Goal: Task Accomplishment & Management: Use online tool/utility

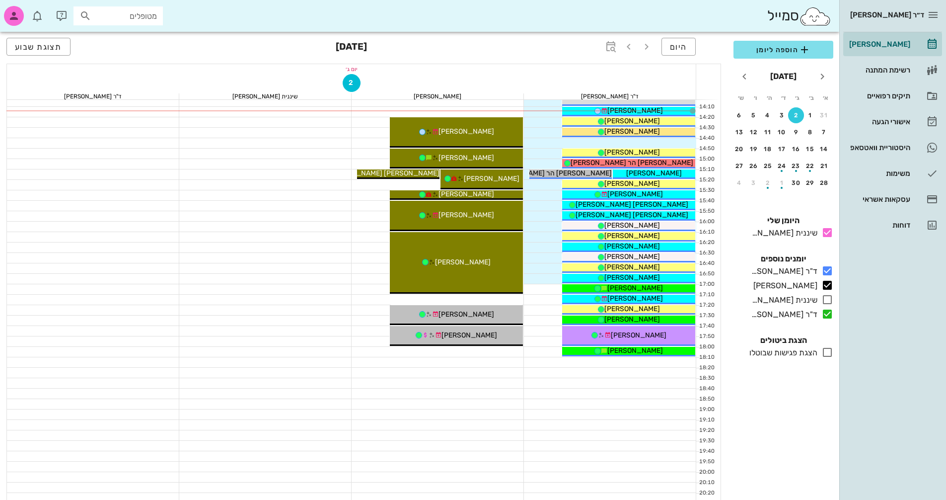
scroll to position [427, 0]
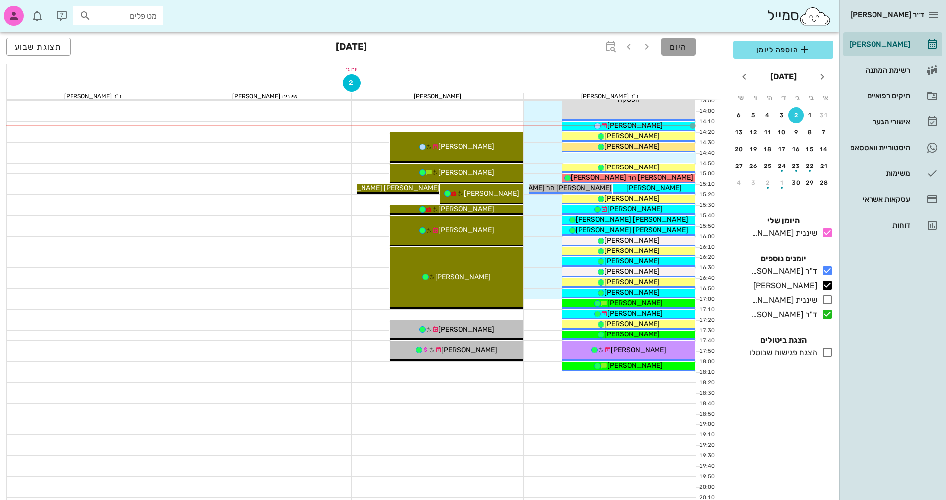
click at [691, 43] on button "היום" at bounding box center [678, 47] width 34 height 18
click at [678, 47] on span "היום" at bounding box center [678, 46] width 17 height 9
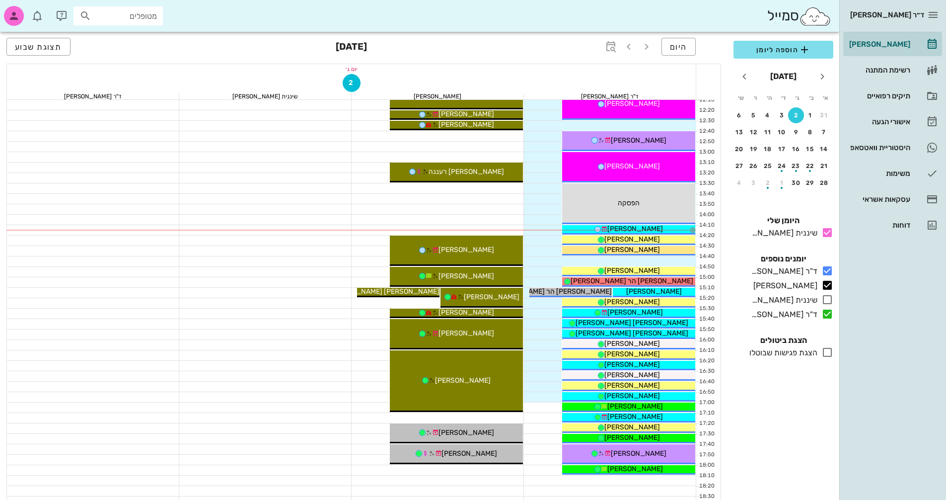
scroll to position [328, 0]
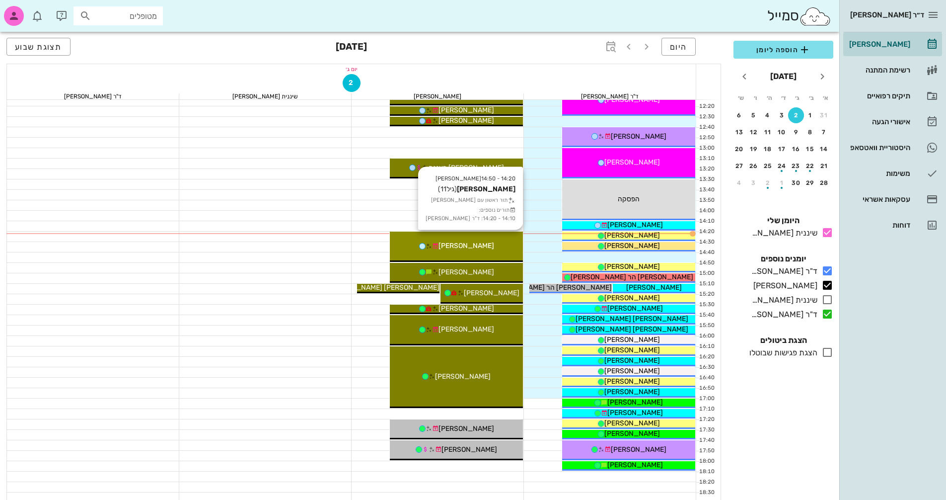
click at [464, 243] on span "[PERSON_NAME]" at bounding box center [466, 245] width 56 height 8
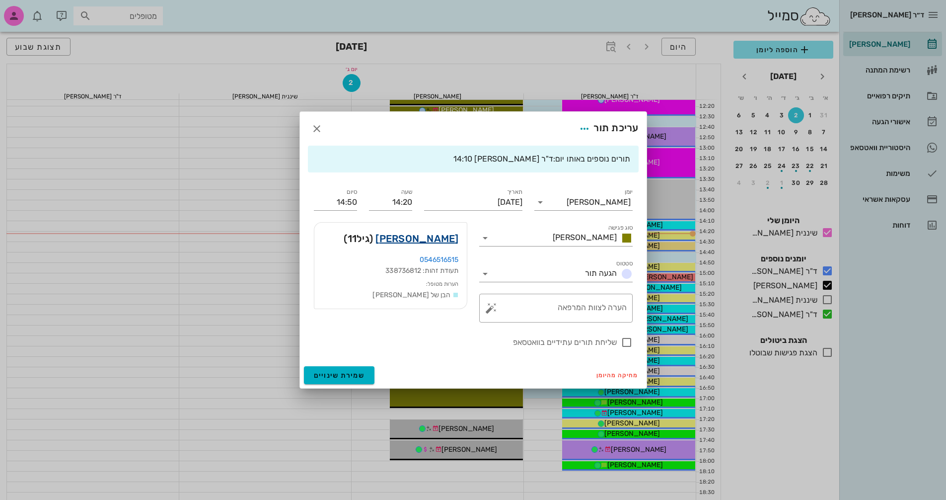
click at [445, 237] on link "[PERSON_NAME]" at bounding box center [416, 238] width 83 height 16
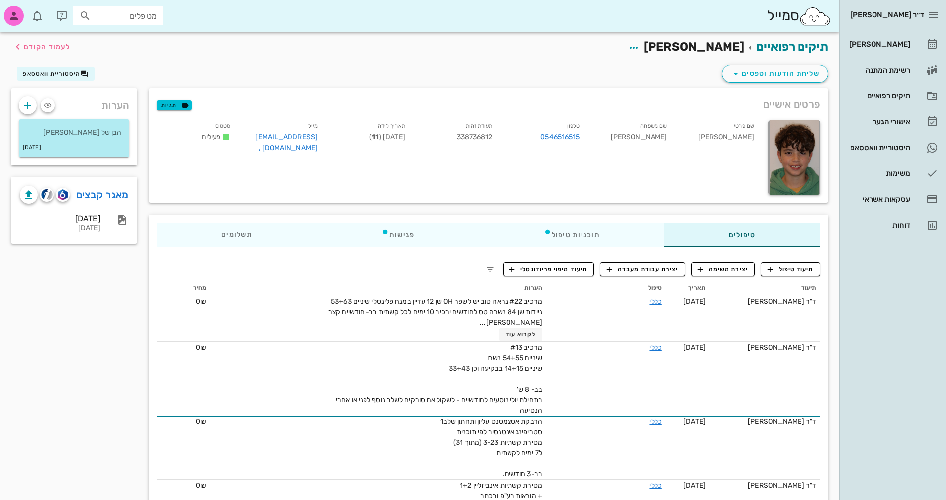
click at [473, 69] on div "שליחת הודעות וטפסים היסטוריית וואטסאפ" at bounding box center [419, 76] width 829 height 26
click at [31, 41] on span "לעמוד הקודם" at bounding box center [41, 47] width 58 height 12
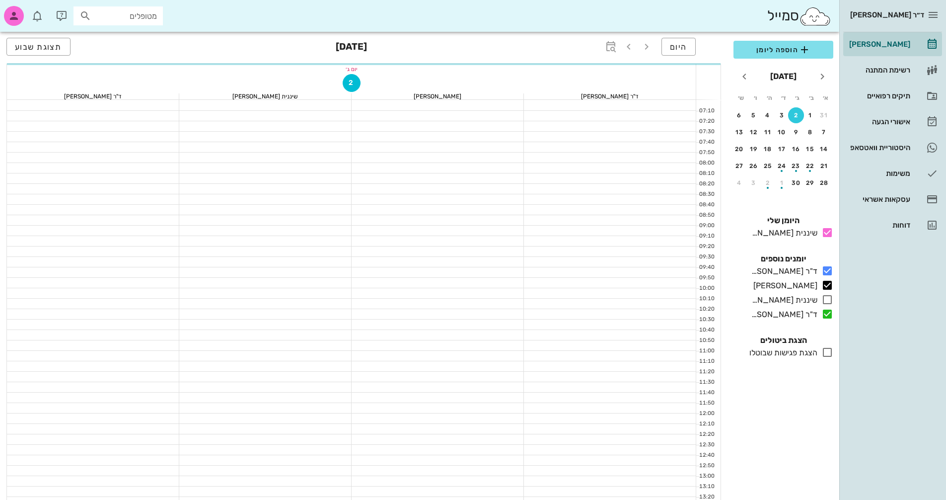
scroll to position [328, 0]
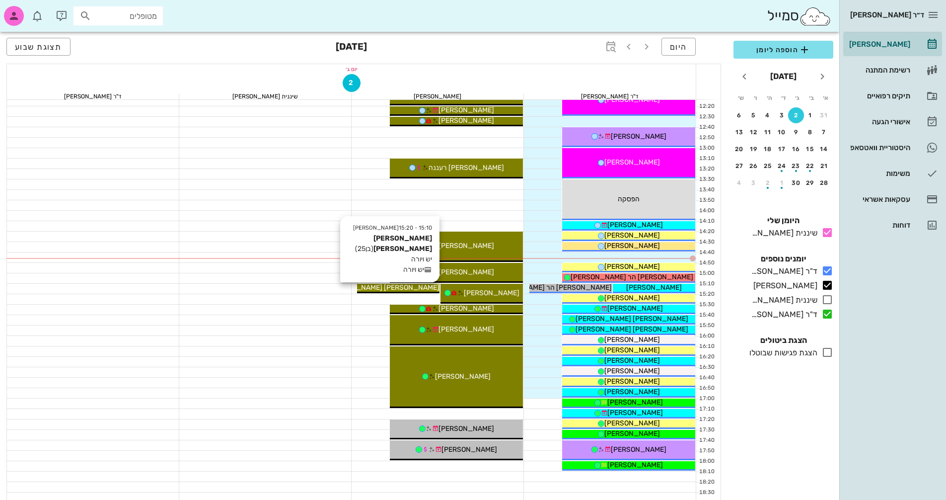
click at [407, 288] on span "[PERSON_NAME] [PERSON_NAME]" at bounding box center [383, 287] width 113 height 8
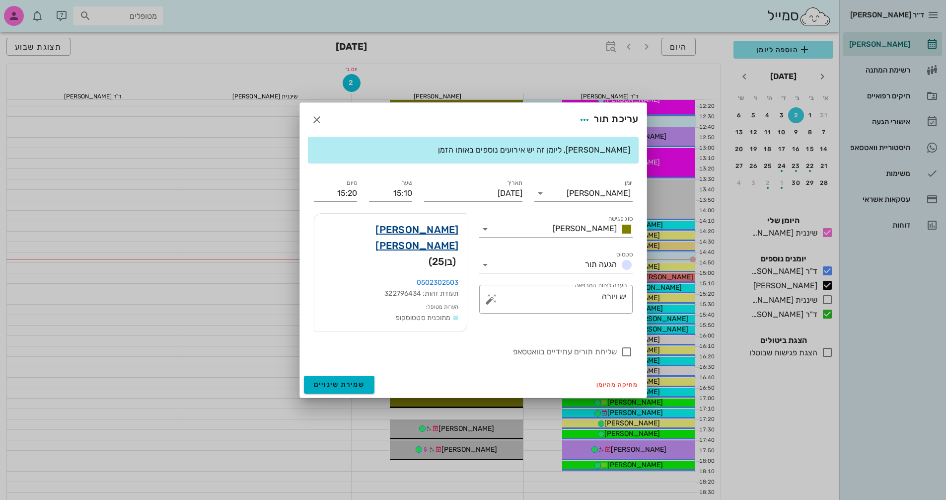
click at [424, 240] on link "[PERSON_NAME] [PERSON_NAME]" at bounding box center [390, 237] width 137 height 32
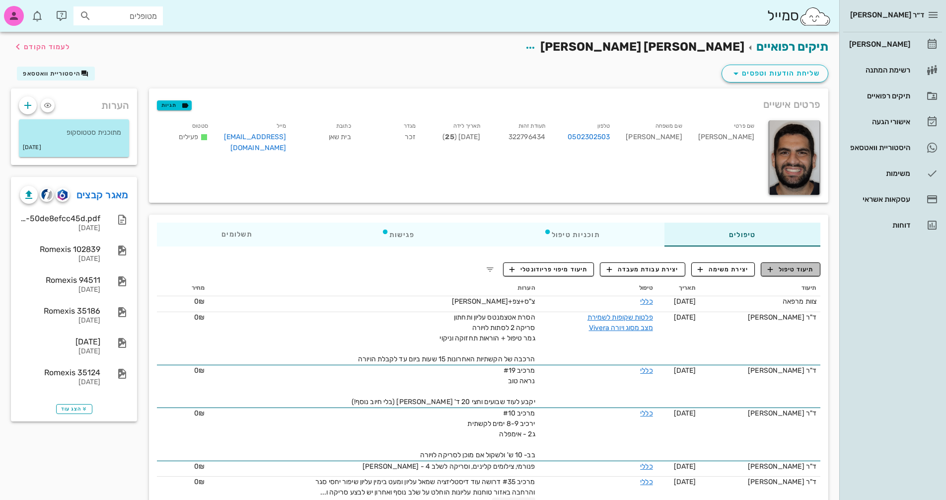
click at [792, 272] on span "תיעוד טיפול" at bounding box center [791, 269] width 46 height 9
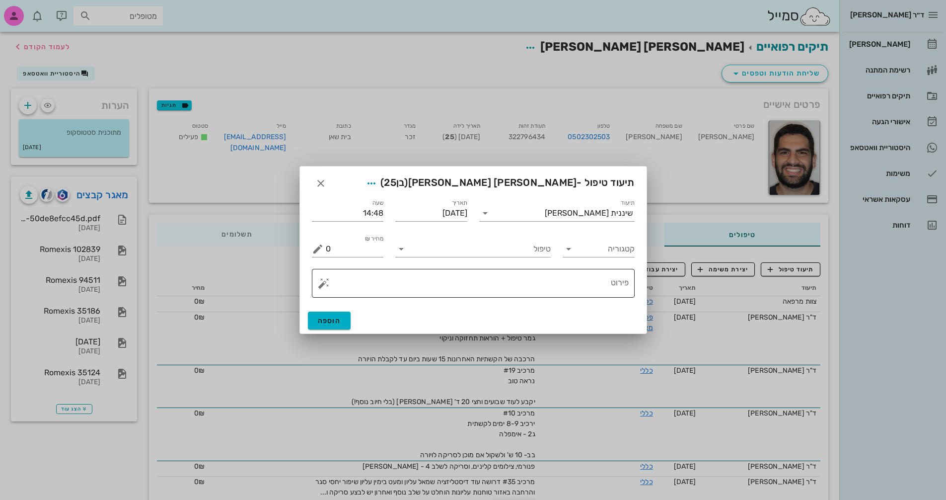
click at [319, 286] on button "button" at bounding box center [324, 283] width 12 height 12
click at [341, 240] on div "[MEDICAL_DATA]" at bounding box center [358, 243] width 81 height 20
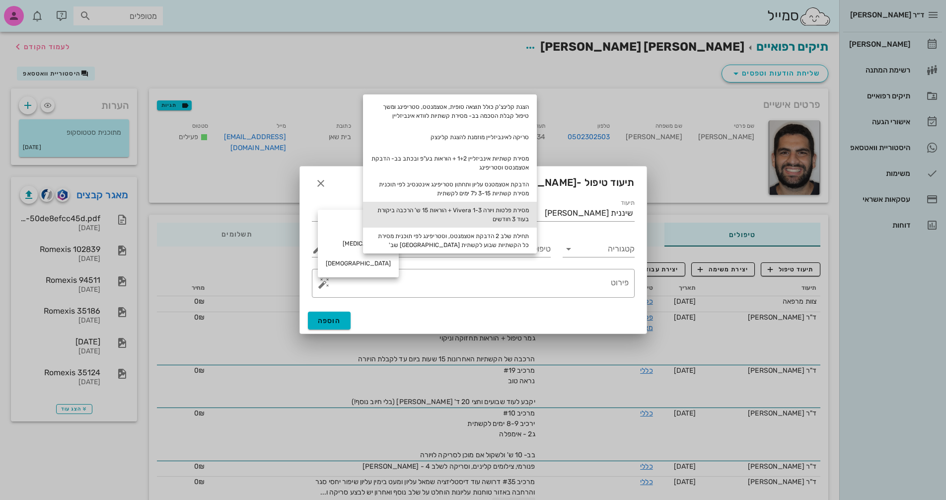
click at [511, 209] on div "מסירת פלטות ויורה Vivera 1-3 + הוראות 15 ש' הרכבה ביקורת בעוד 3 חודשים" at bounding box center [450, 215] width 174 height 26
type textarea "מסירת פלטות ויורה Vivera 1-3 + הוראות 15 ש' הרכבה ביקורת בעוד 3 חודשים"
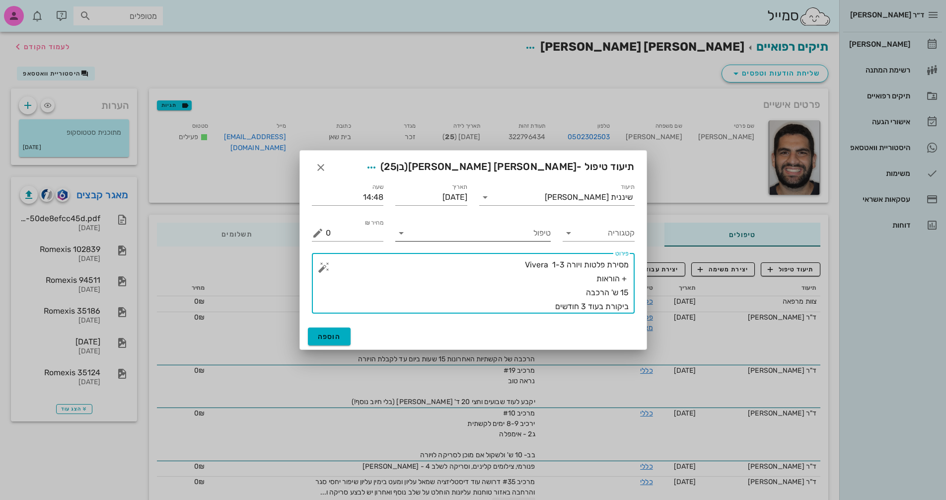
click at [401, 233] on icon at bounding box center [401, 233] width 12 height 12
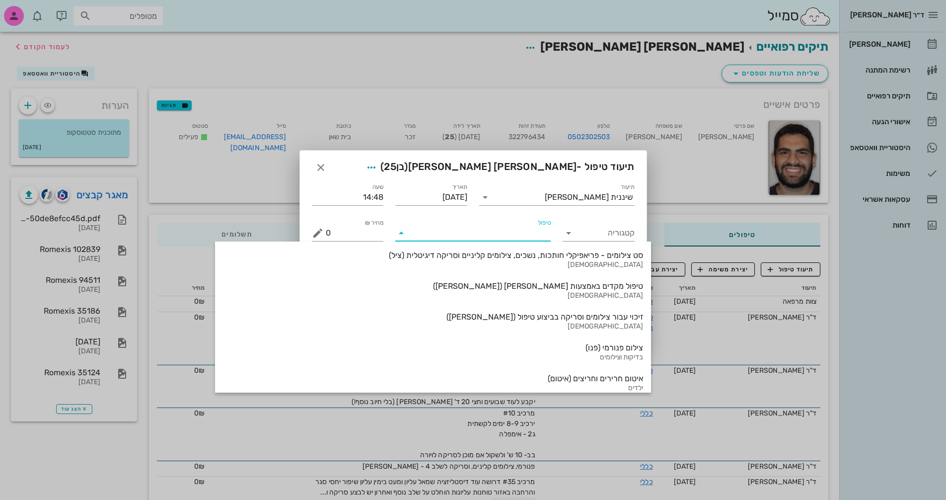
scroll to position [1067, 0]
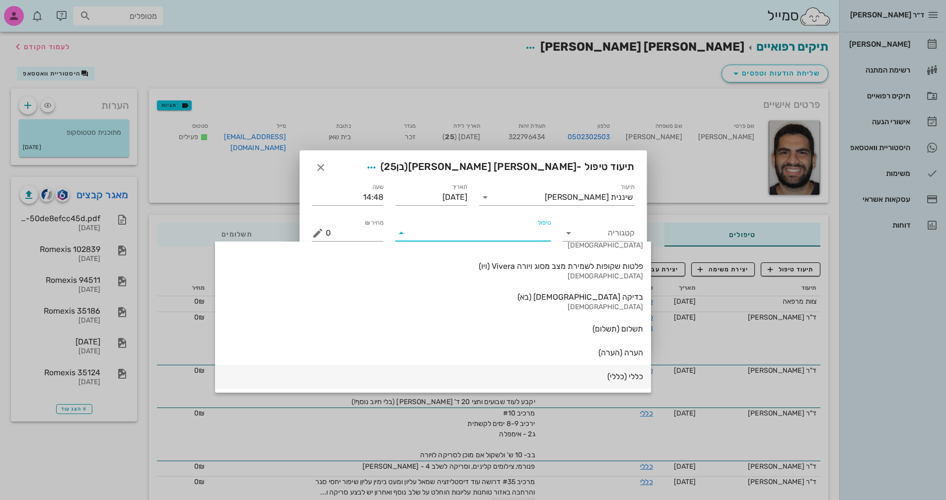
click at [509, 383] on div "כללי (כללי)" at bounding box center [433, 376] width 420 height 22
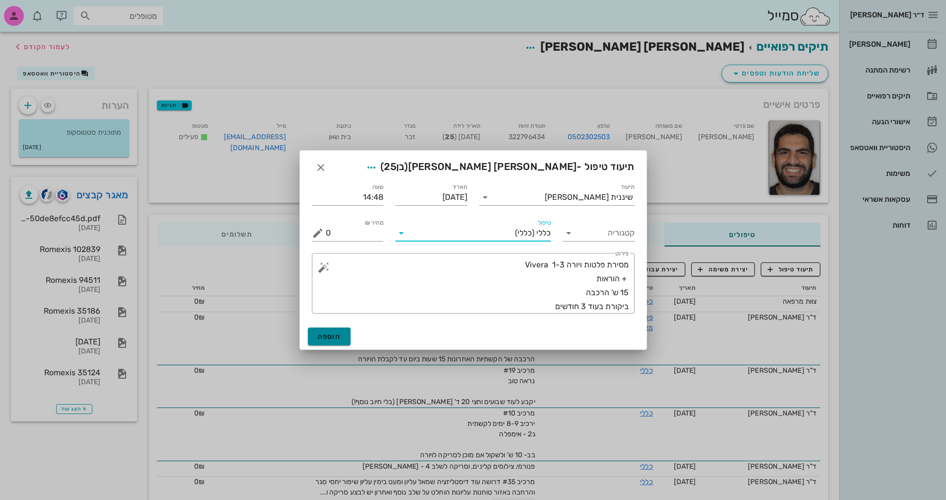
click at [324, 329] on button "הוספה" at bounding box center [329, 336] width 43 height 18
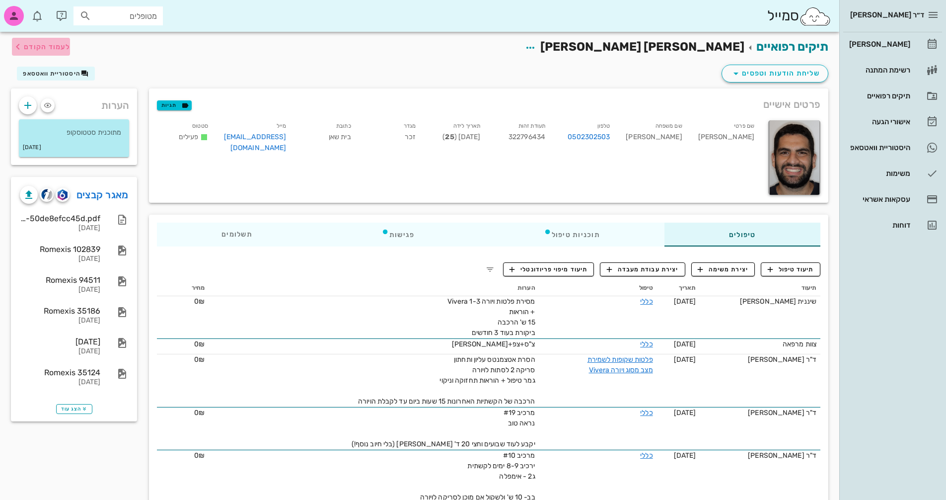
click at [45, 43] on span "לעמוד הקודם" at bounding box center [47, 47] width 46 height 8
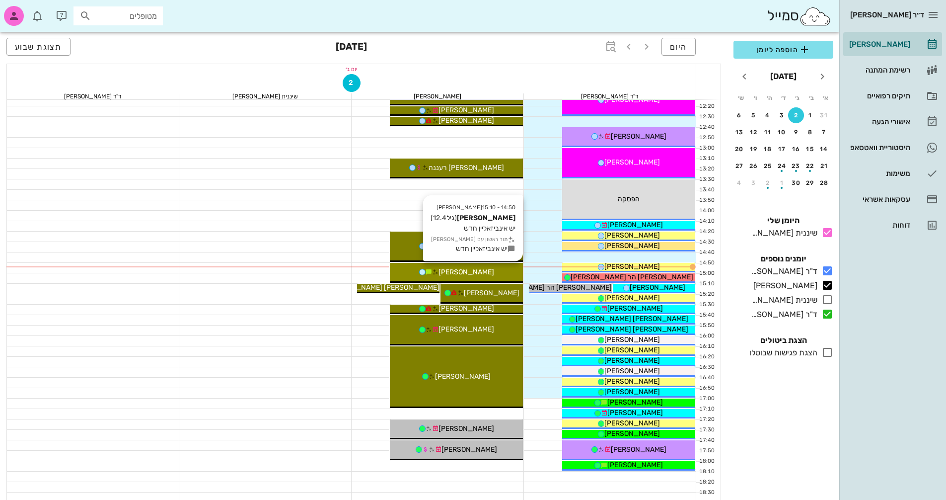
click at [489, 272] on div "[PERSON_NAME]" at bounding box center [456, 272] width 133 height 10
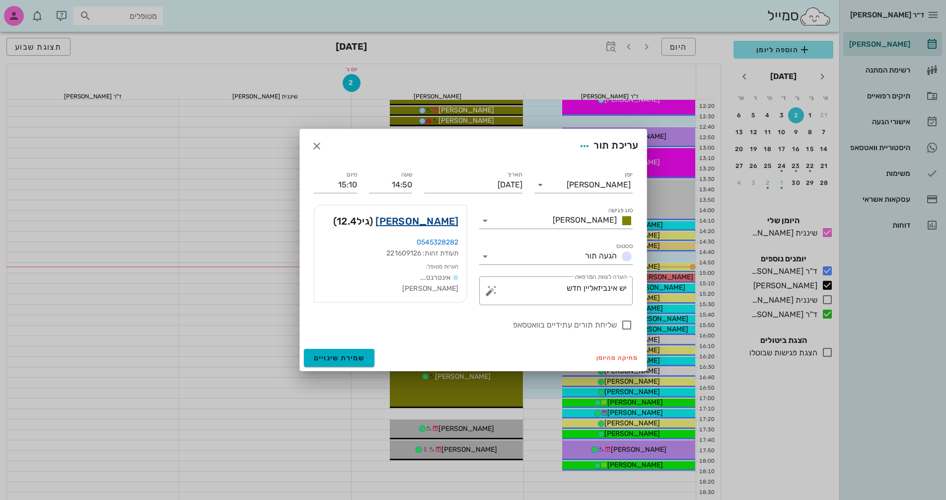
click at [426, 222] on link "[PERSON_NAME]" at bounding box center [416, 221] width 83 height 16
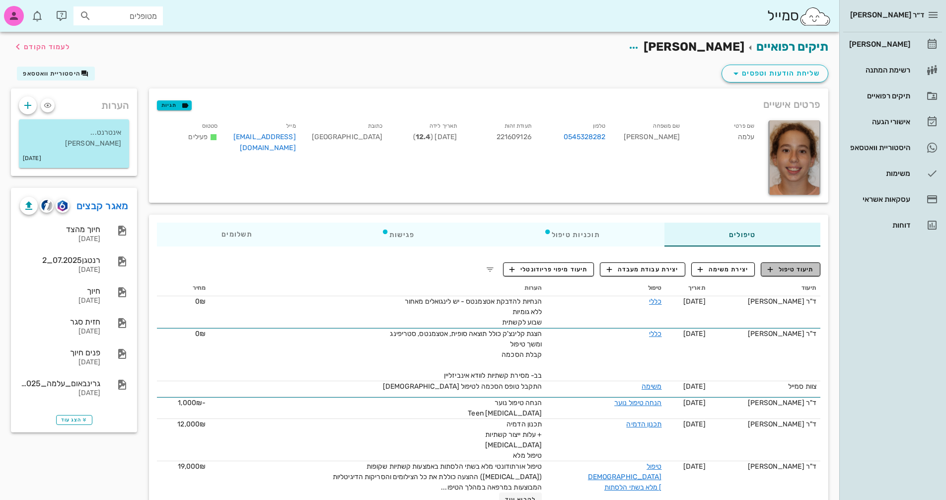
click at [801, 275] on button "תיעוד טיפול" at bounding box center [791, 269] width 60 height 14
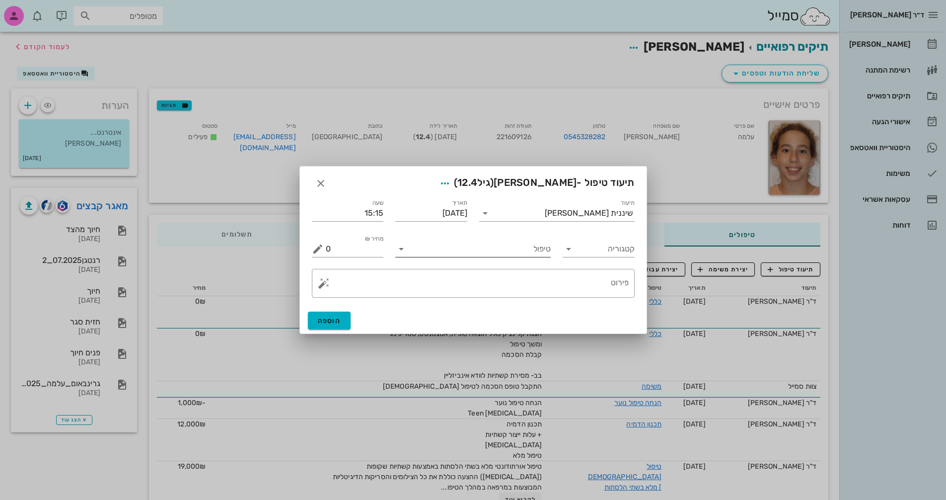
click at [400, 252] on icon at bounding box center [401, 249] width 12 height 12
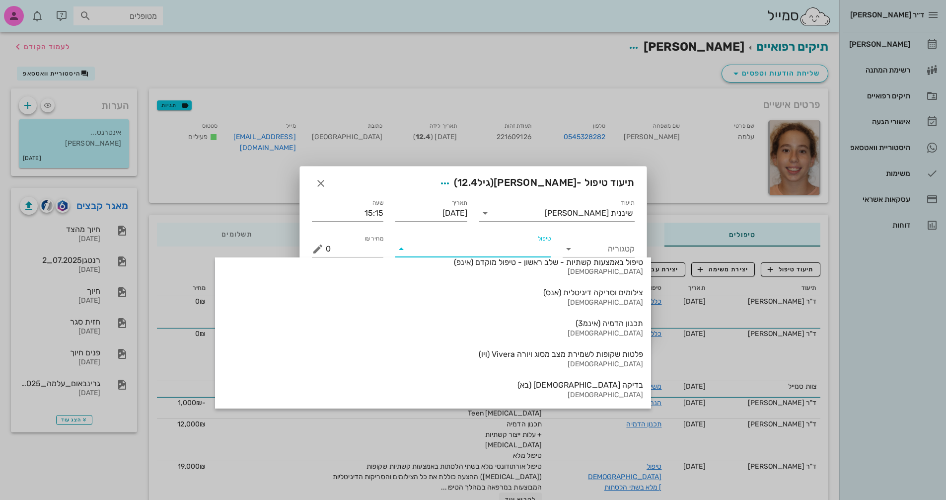
scroll to position [1067, 0]
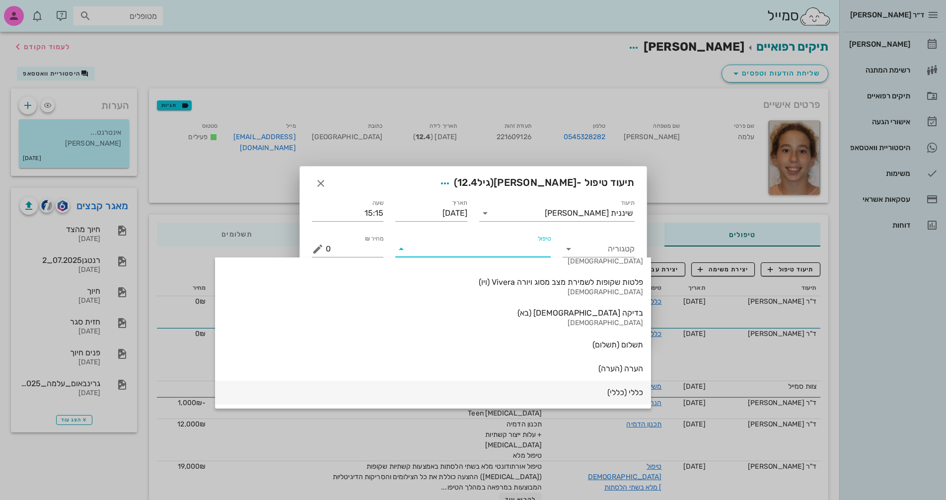
click at [550, 396] on div "כללי (כללי)" at bounding box center [433, 392] width 436 height 24
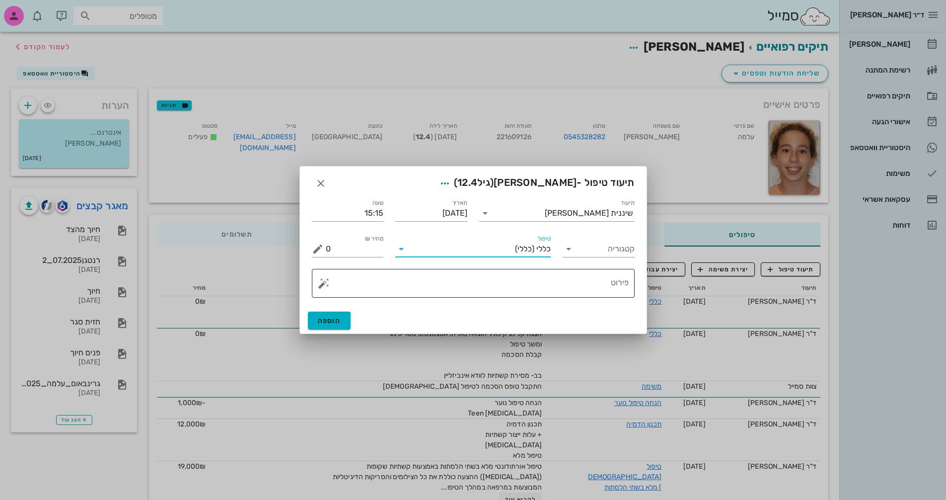
click at [323, 283] on button "button" at bounding box center [324, 283] width 12 height 12
click at [342, 240] on div "[MEDICAL_DATA]" at bounding box center [358, 243] width 81 height 20
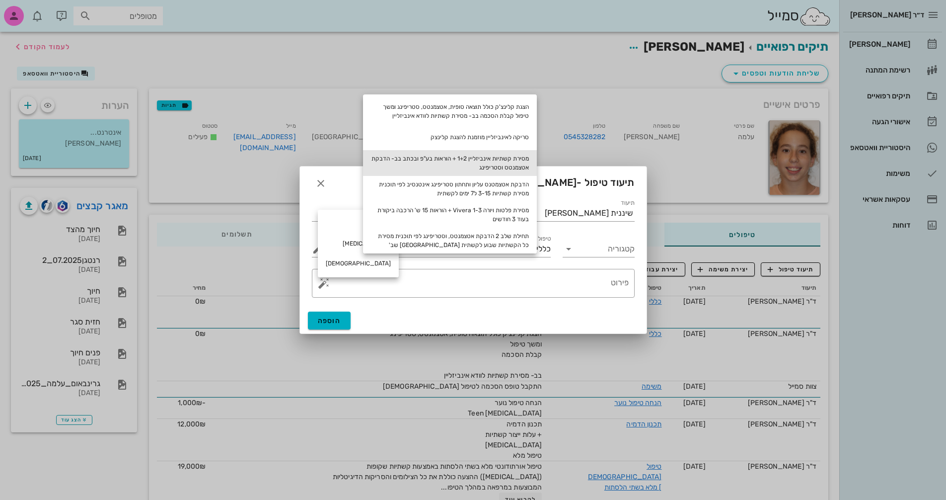
click at [510, 163] on div "מסירת קשתיות אינביזליין 1+2 + הוראות בע"פ ובכתב בב- הדבקת אטצמנטס וסטריפינג" at bounding box center [450, 163] width 174 height 26
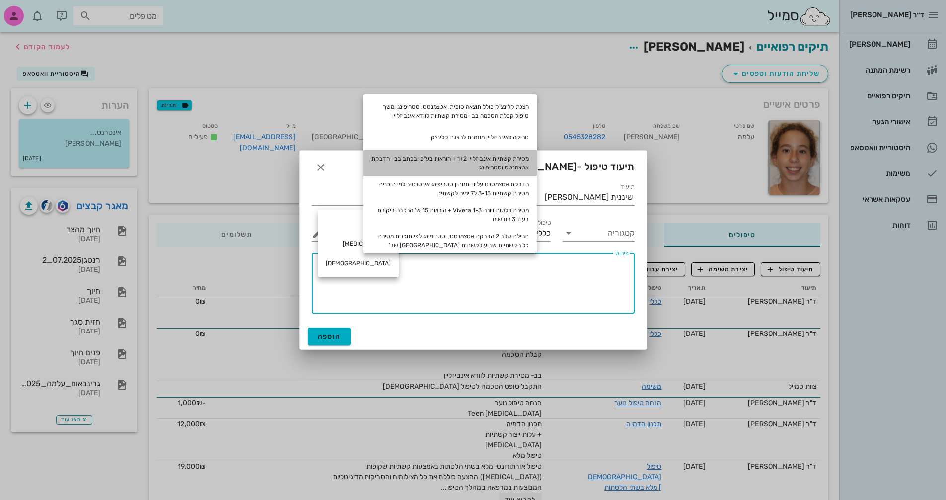
type textarea "מסירת קשתיות אינביזליין 1+2 + הוראות בע"פ ובכתב בב- הדבקת אטצמנטס וסטריפינג"
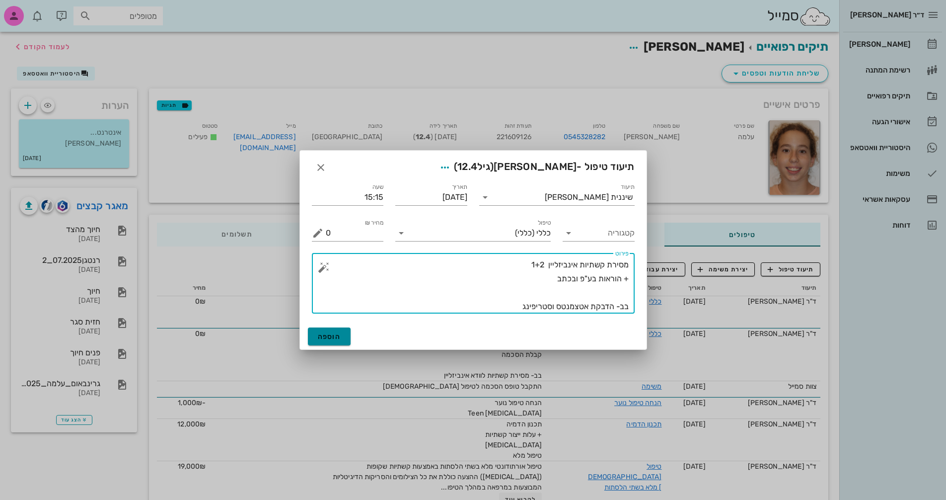
click at [339, 333] on span "הוספה" at bounding box center [329, 336] width 23 height 8
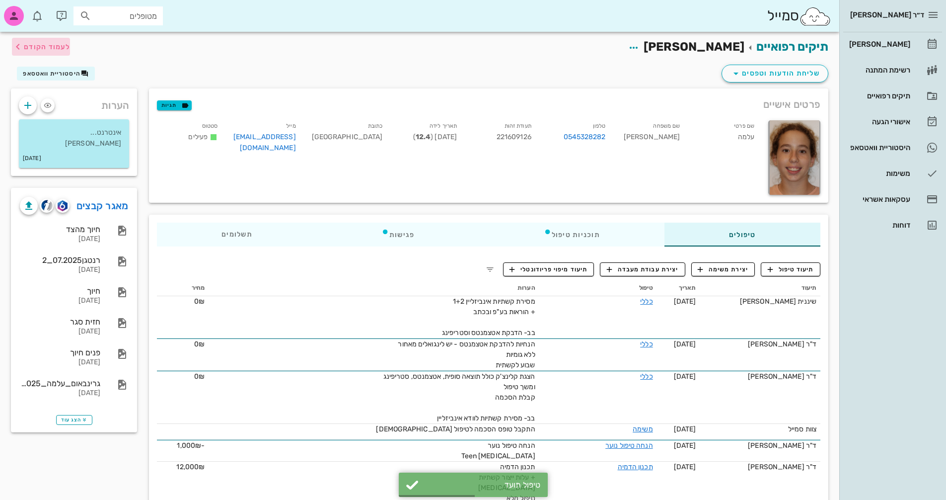
click at [31, 43] on span "לעמוד הקודם" at bounding box center [47, 47] width 46 height 8
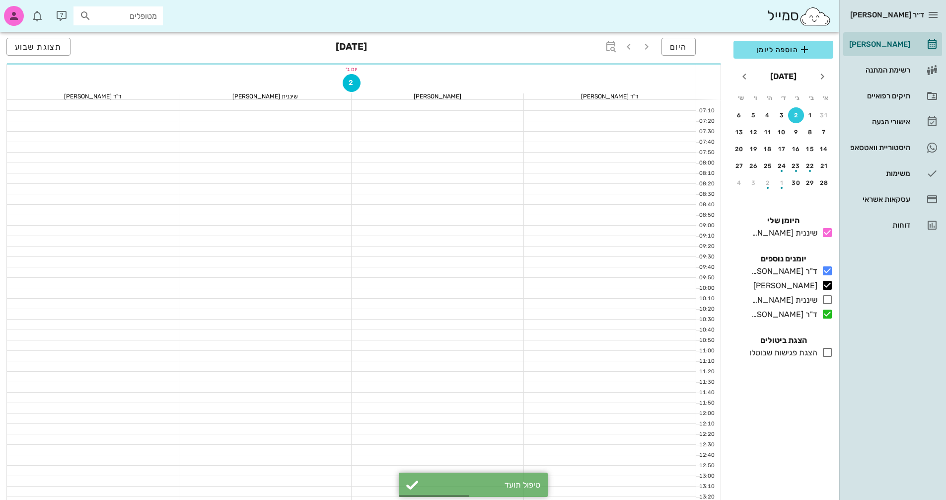
scroll to position [328, 0]
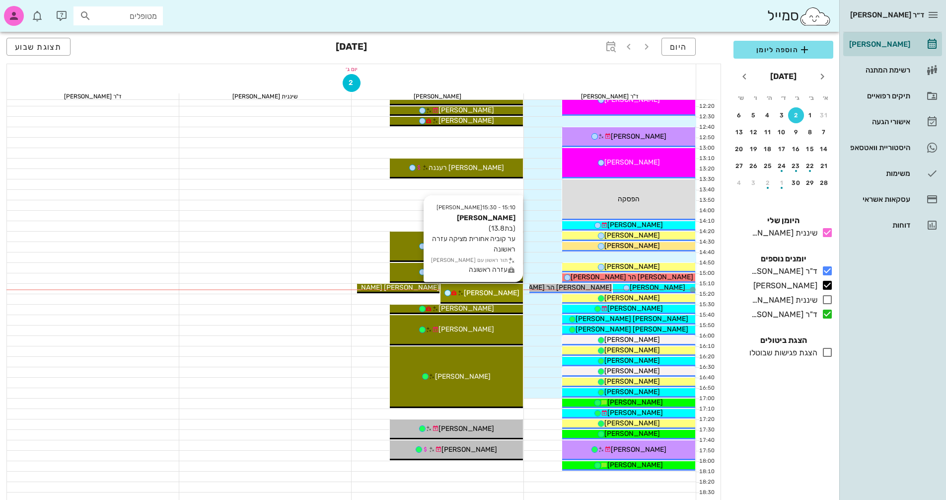
click at [484, 293] on span "[PERSON_NAME]" at bounding box center [492, 292] width 56 height 8
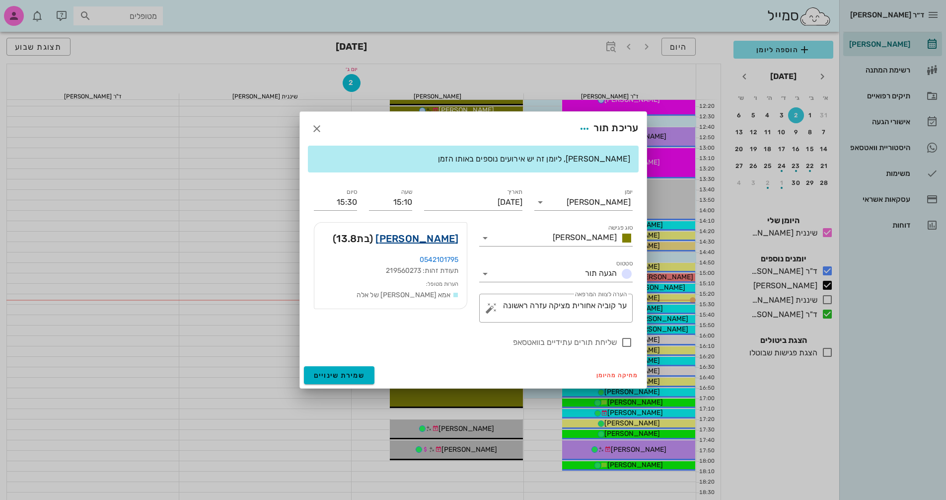
click at [430, 238] on link "[PERSON_NAME]" at bounding box center [416, 238] width 83 height 16
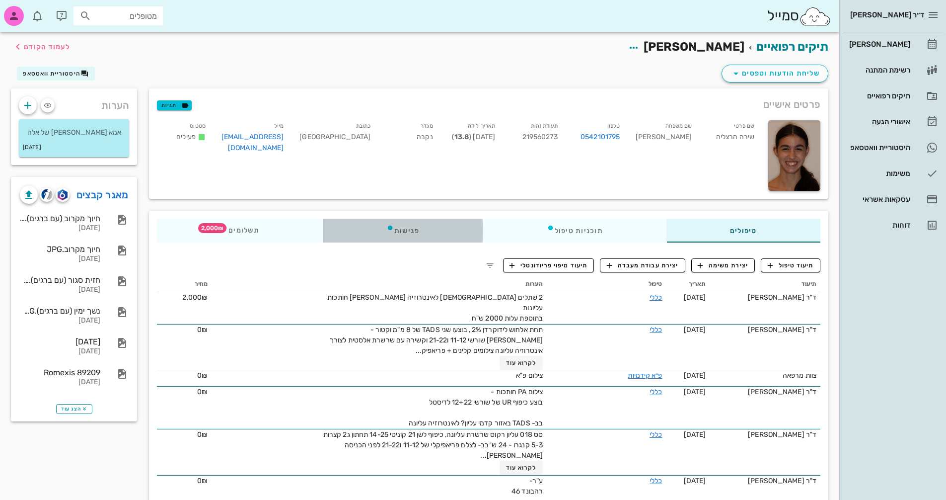
click at [399, 232] on div "פגישות" at bounding box center [403, 230] width 160 height 24
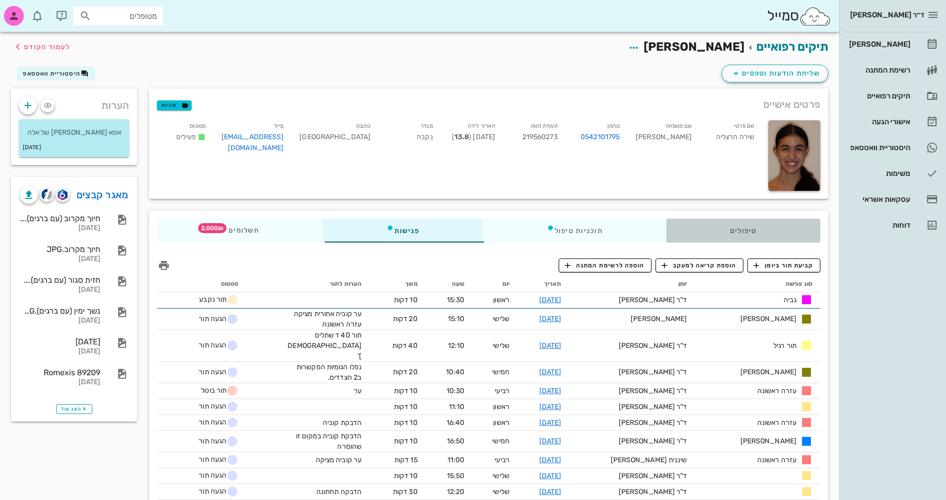
click at [725, 219] on div "טיפולים" at bounding box center [743, 230] width 154 height 24
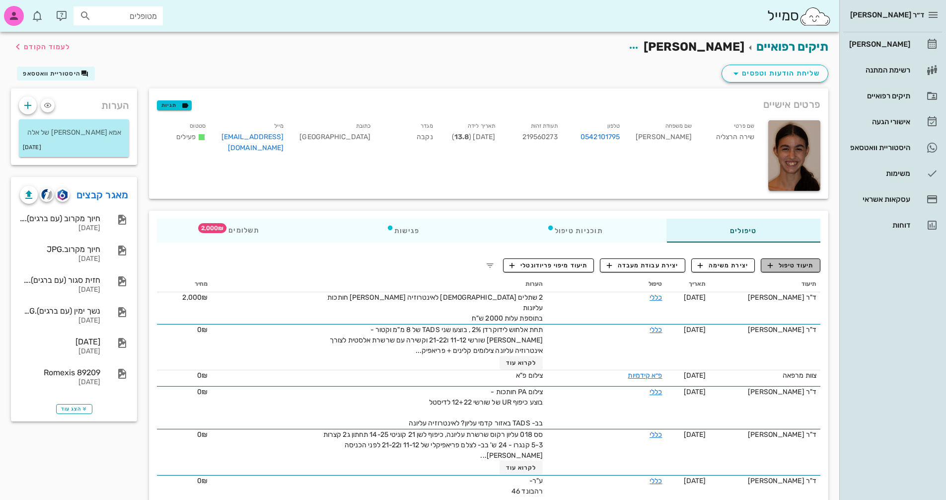
click at [779, 269] on span "תיעוד טיפול" at bounding box center [791, 265] width 46 height 9
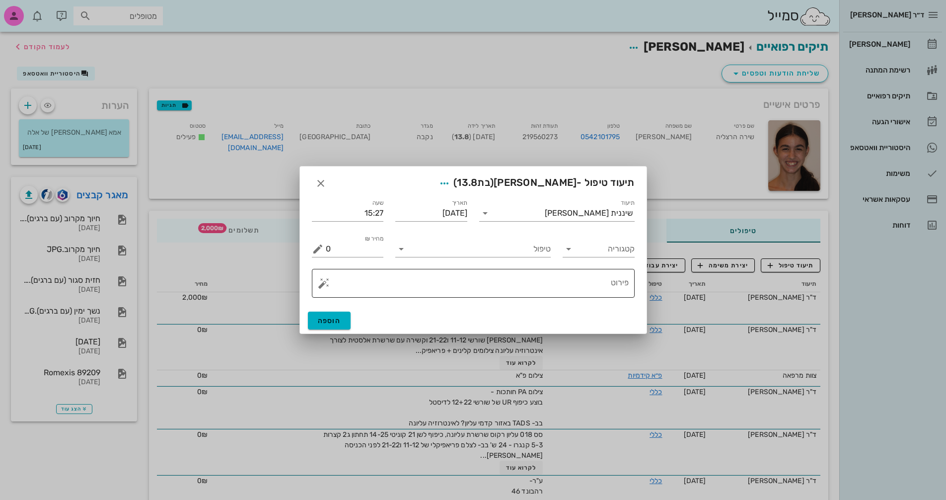
click at [545, 288] on textarea "פירוט" at bounding box center [477, 286] width 303 height 24
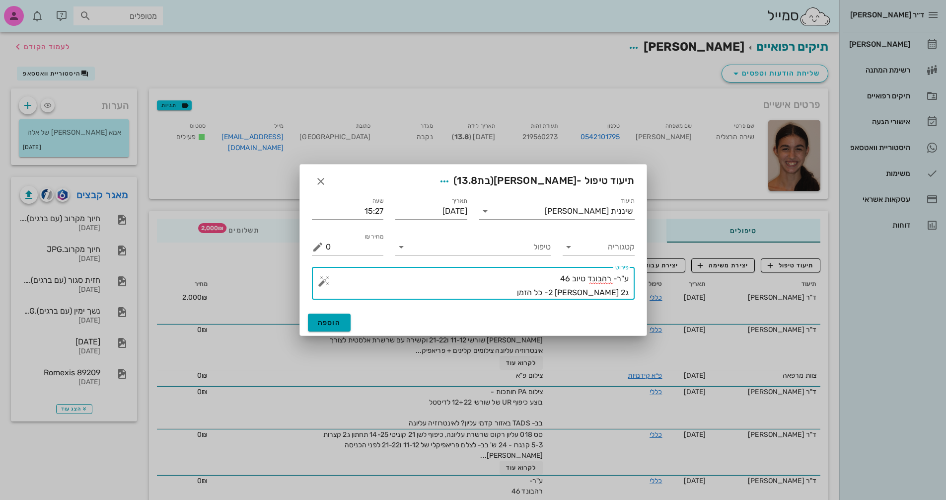
type textarea "ע"ר- רהבונד טיוב 46 ג2 [PERSON_NAME] 2- כל הזמן"
click at [338, 320] on span "הוספה" at bounding box center [329, 322] width 23 height 8
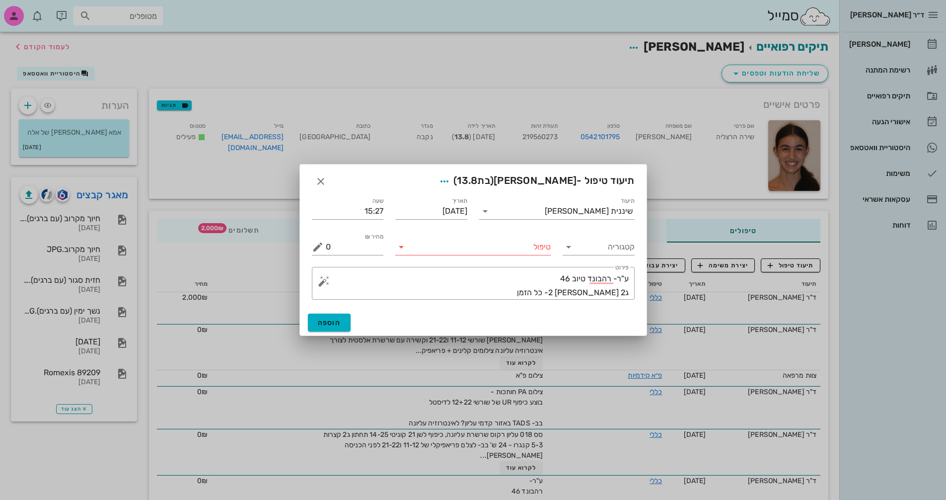
click at [401, 248] on icon at bounding box center [401, 247] width 12 height 12
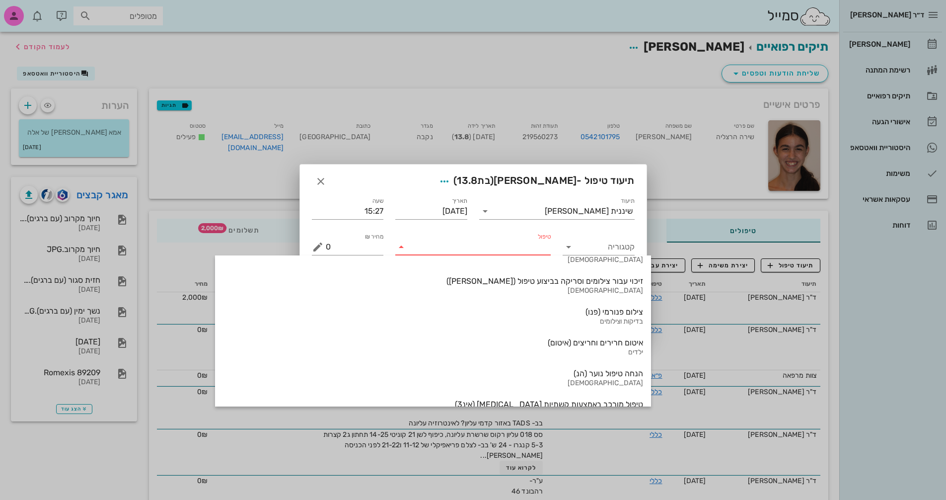
scroll to position [1067, 0]
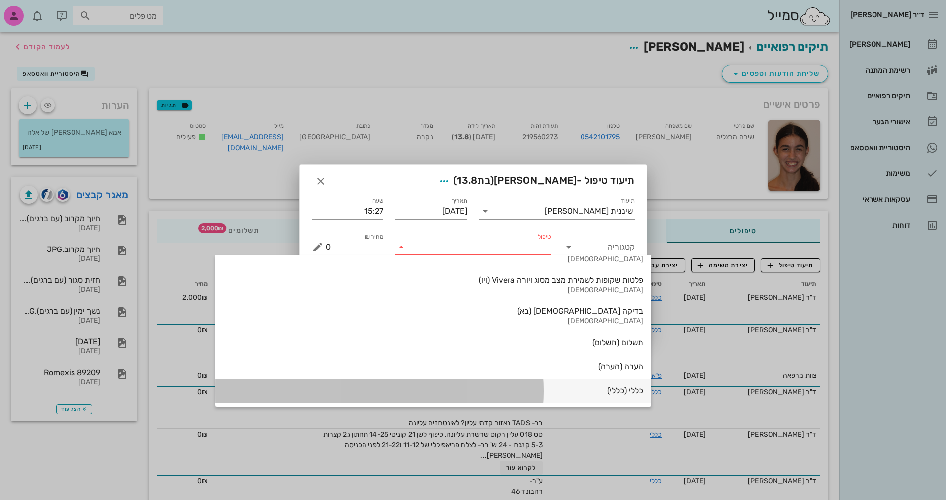
click at [529, 394] on div "כללי (כללי)" at bounding box center [433, 389] width 420 height 9
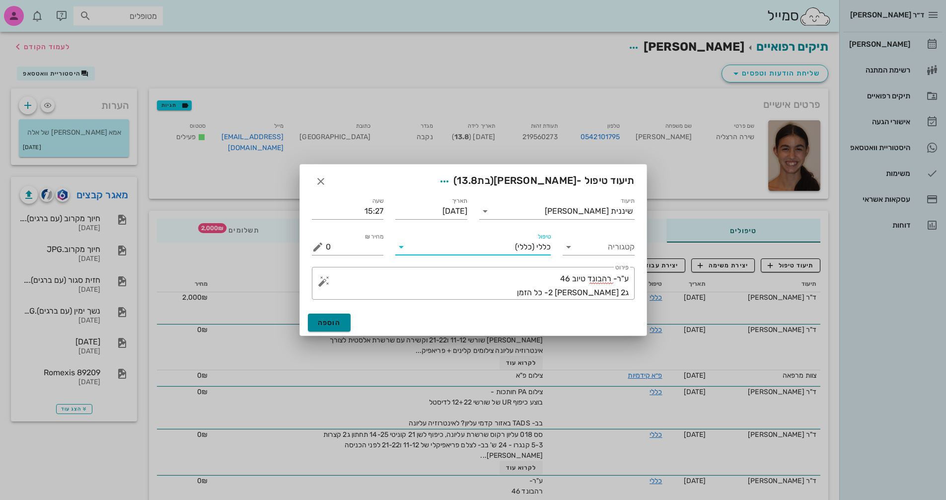
click at [320, 322] on span "הוספה" at bounding box center [329, 322] width 23 height 8
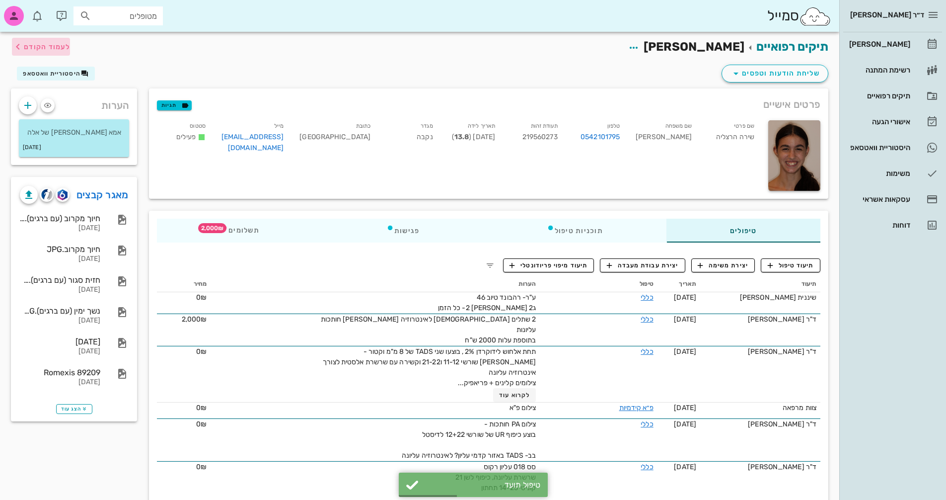
click at [51, 46] on span "לעמוד הקודם" at bounding box center [47, 47] width 46 height 8
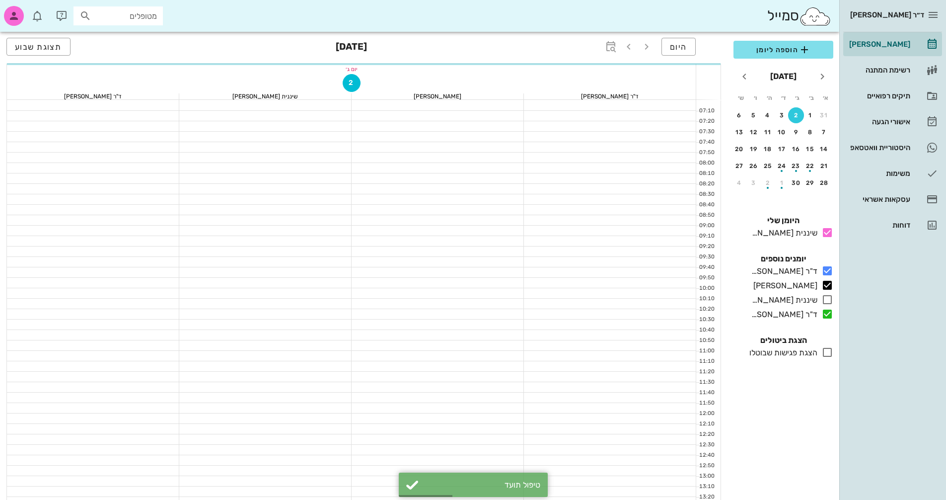
scroll to position [328, 0]
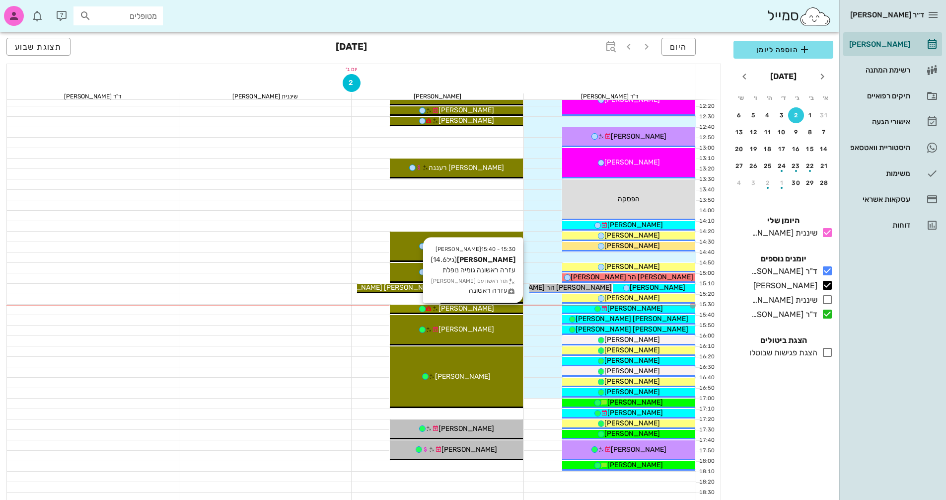
click at [508, 310] on div "[PERSON_NAME]" at bounding box center [456, 308] width 133 height 10
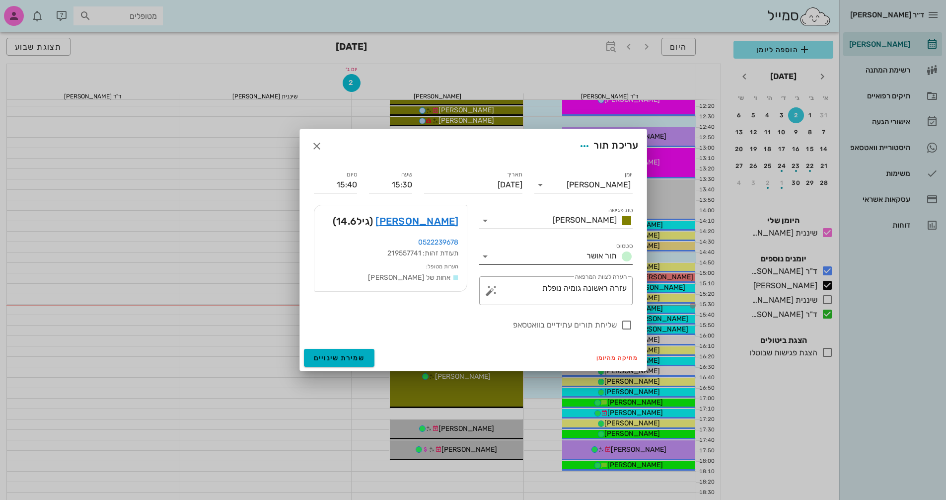
click at [483, 256] on icon at bounding box center [485, 256] width 12 height 12
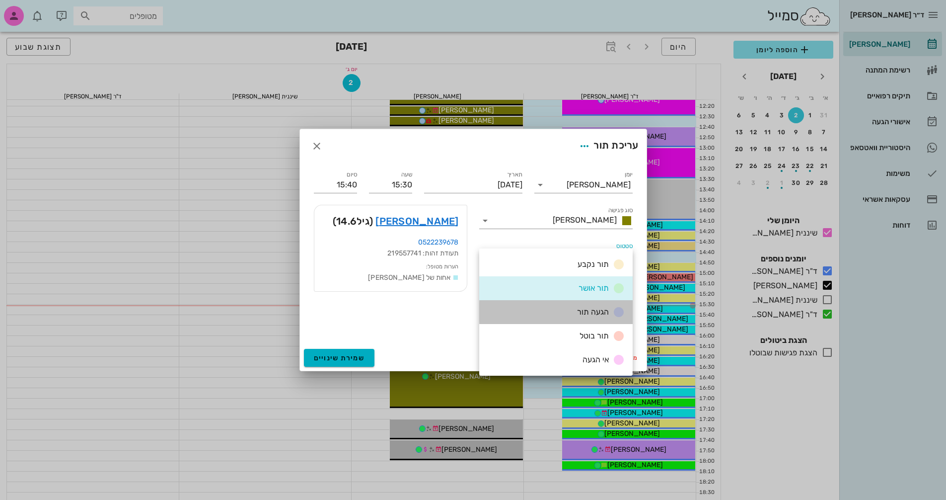
click at [589, 312] on span "הגעה תור" at bounding box center [593, 311] width 32 height 9
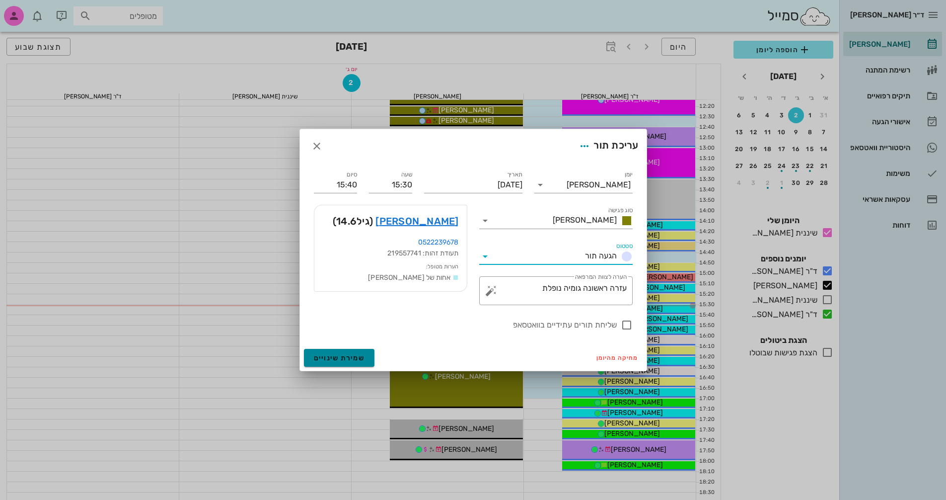
click at [340, 358] on span "שמירת שינויים" at bounding box center [339, 358] width 51 height 8
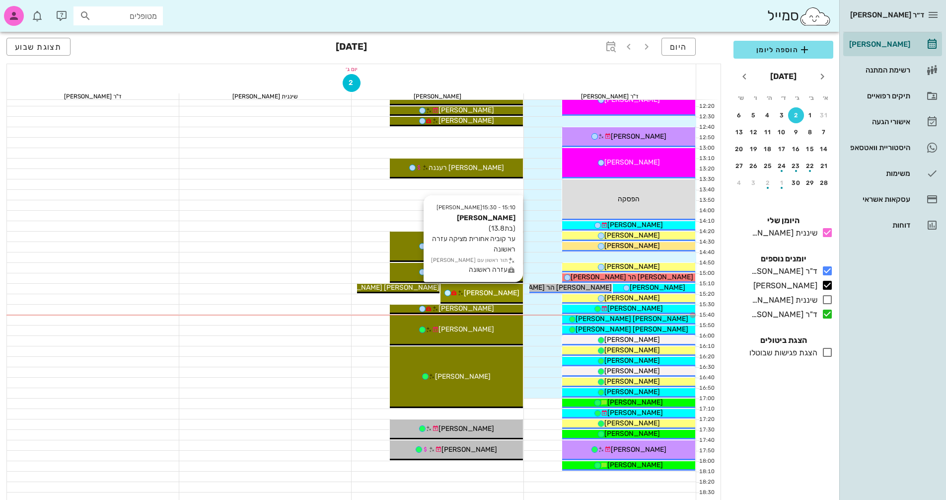
click at [494, 293] on span "[PERSON_NAME]" at bounding box center [492, 292] width 56 height 8
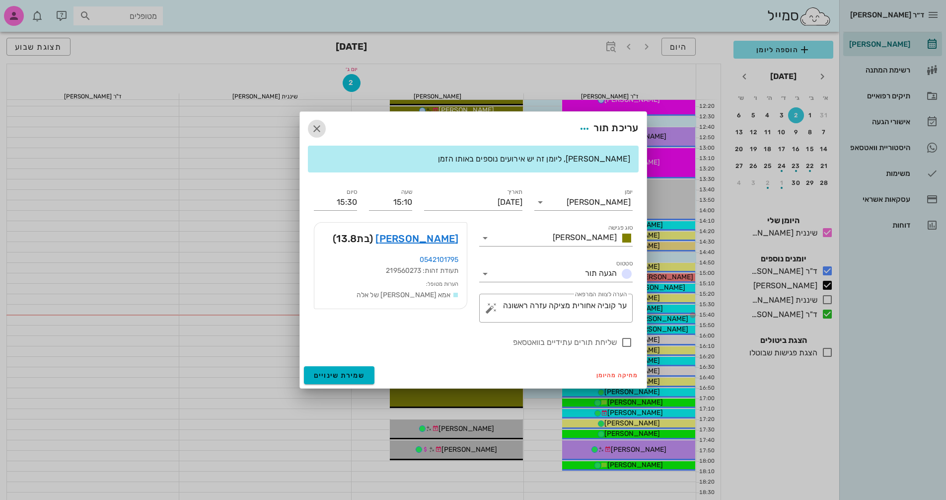
click at [313, 126] on icon "button" at bounding box center [317, 129] width 12 height 12
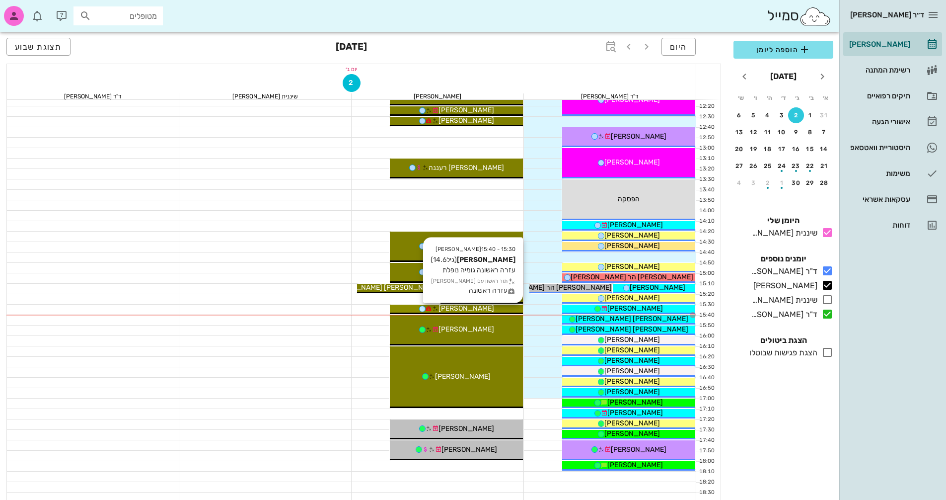
click at [490, 306] on div "[PERSON_NAME]" at bounding box center [456, 308] width 133 height 10
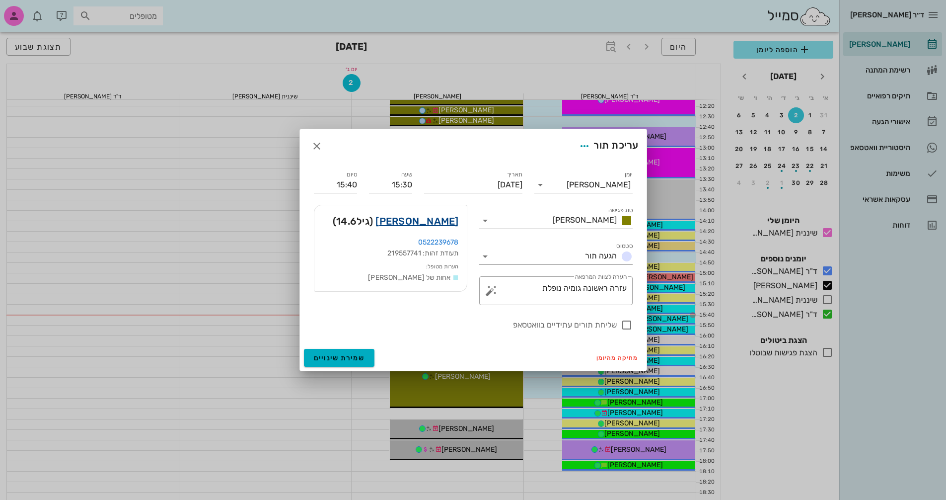
click at [444, 218] on link "[PERSON_NAME]" at bounding box center [416, 221] width 83 height 16
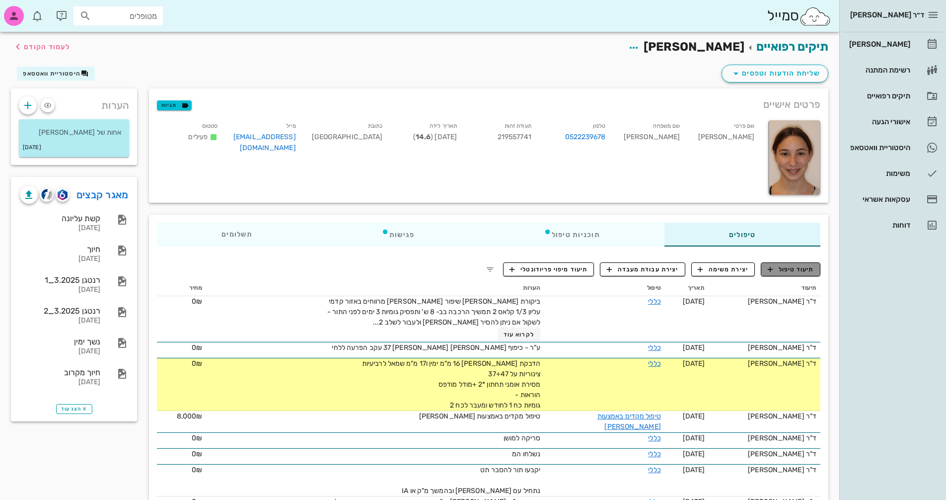
click at [795, 266] on span "תיעוד טיפול" at bounding box center [791, 269] width 46 height 9
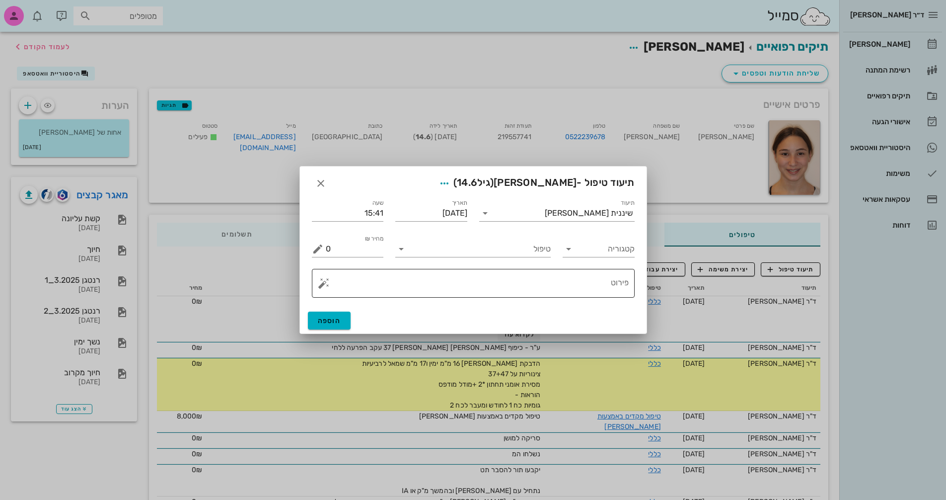
click at [580, 286] on textarea "פירוט" at bounding box center [477, 286] width 303 height 24
type textarea "ג"
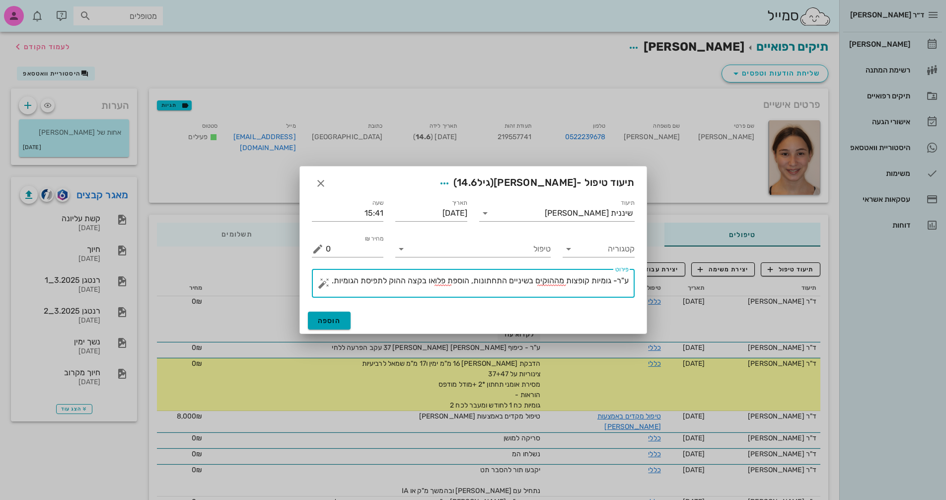
type textarea "ע"ר- גומיות קופצות מההוקים בשיניים התחתונות, הוספת פלואו בקצה ההוק לתפיסת הגומי…"
click at [344, 323] on button "הוספה" at bounding box center [329, 320] width 43 height 18
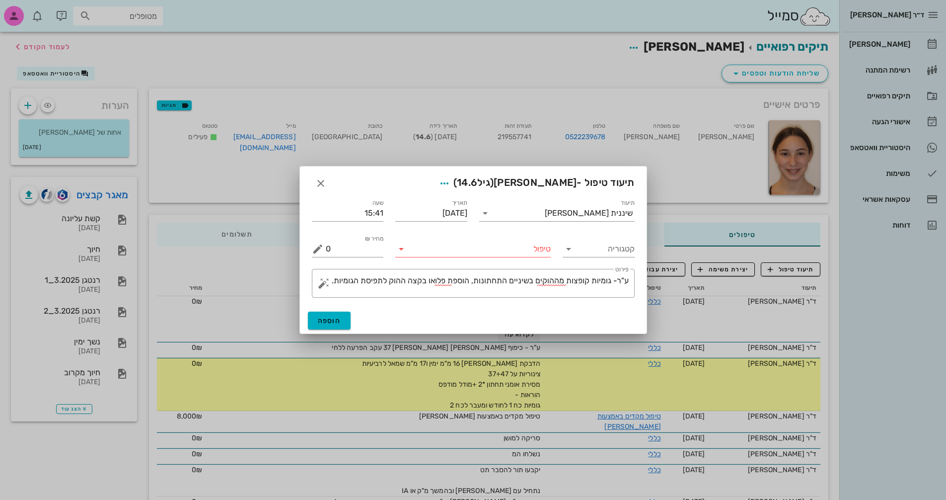
click at [398, 253] on icon at bounding box center [401, 249] width 12 height 12
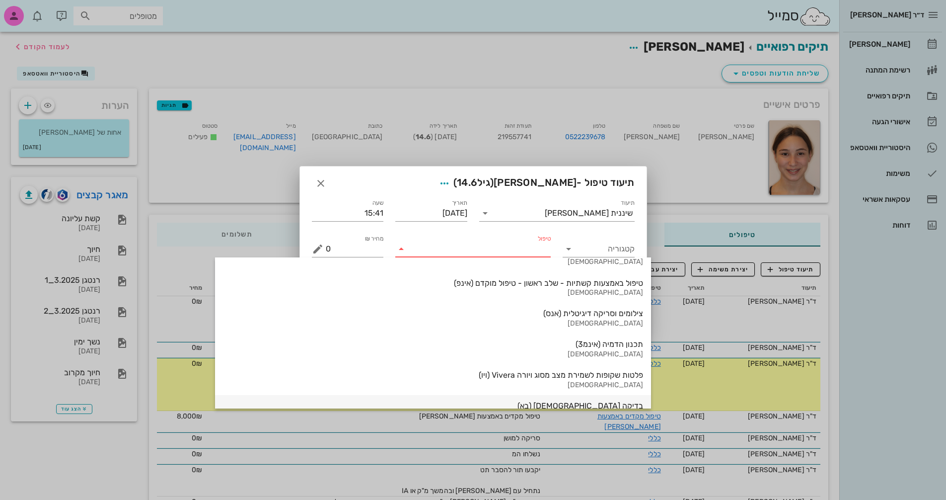
scroll to position [1067, 0]
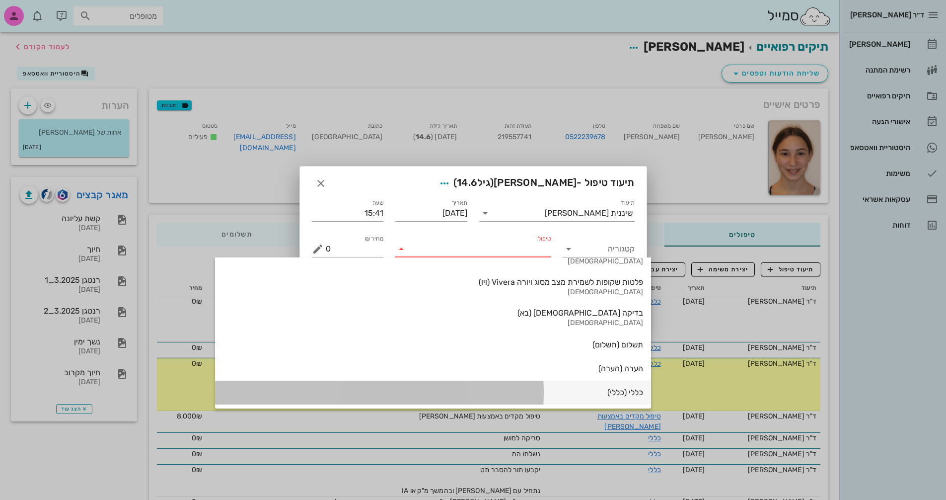
click at [532, 390] on div "כללי (כללי)" at bounding box center [433, 391] width 420 height 9
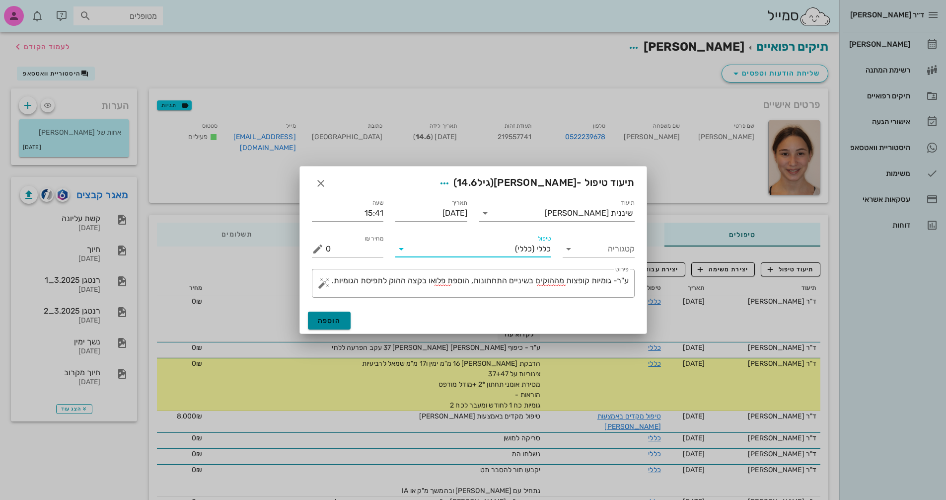
click at [342, 317] on button "הוספה" at bounding box center [329, 320] width 43 height 18
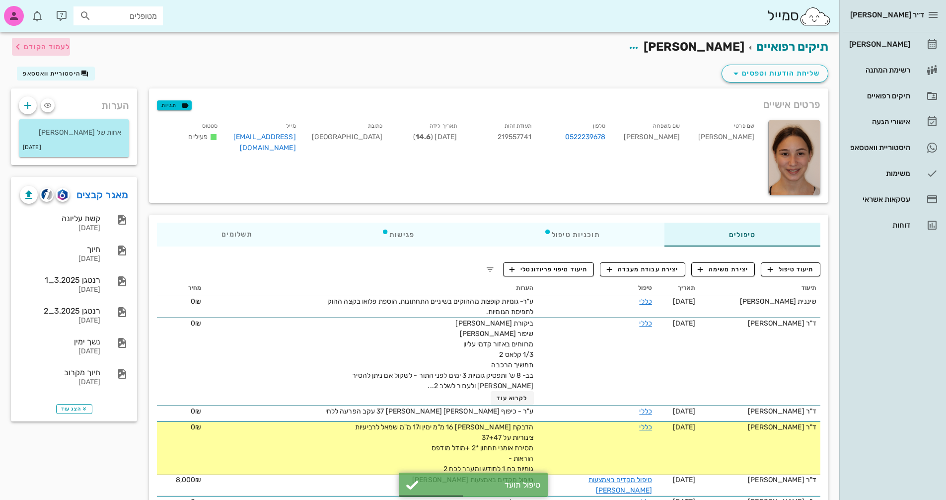
click at [44, 46] on span "לעמוד הקודם" at bounding box center [47, 47] width 46 height 8
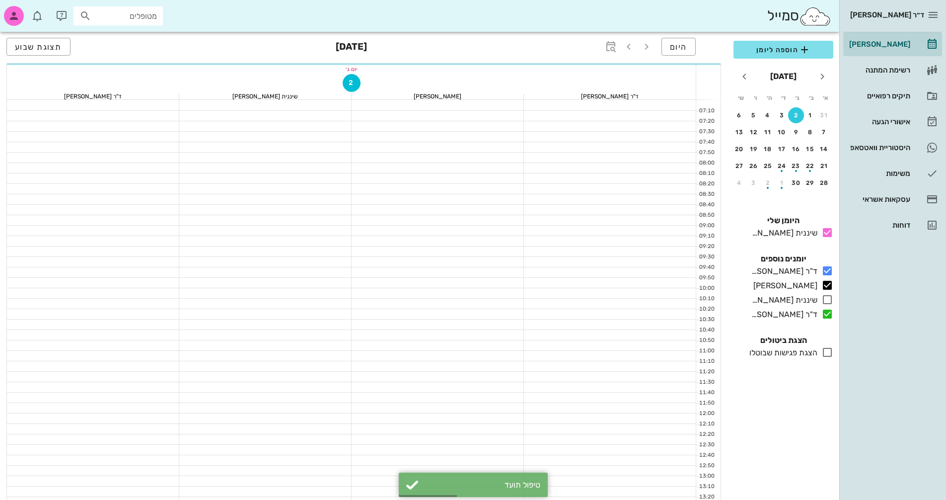
scroll to position [328, 0]
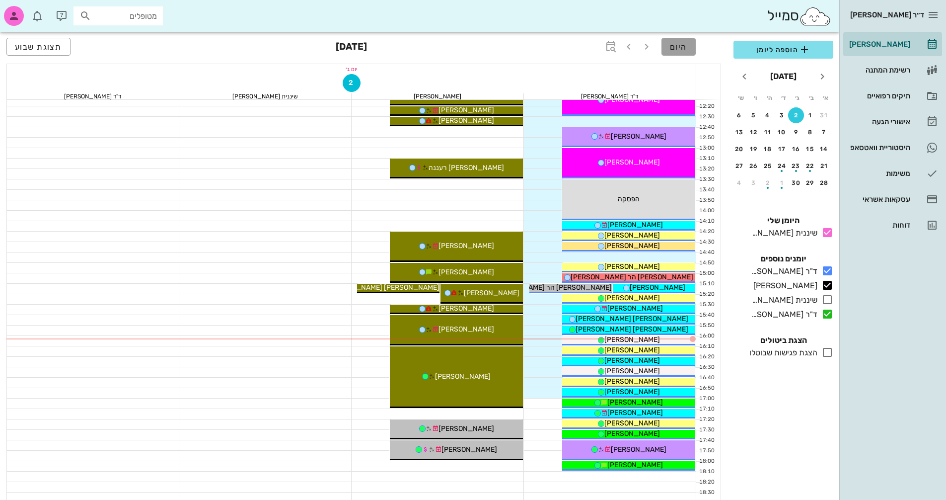
click at [690, 52] on button "היום" at bounding box center [678, 47] width 34 height 18
